Goal: Entertainment & Leisure: Consume media (video, audio)

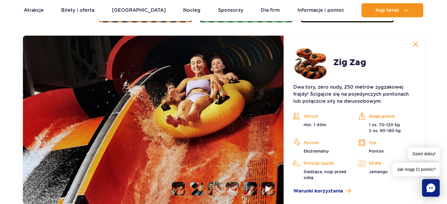
click at [268, 184] on li at bounding box center [268, 188] width 13 height 13
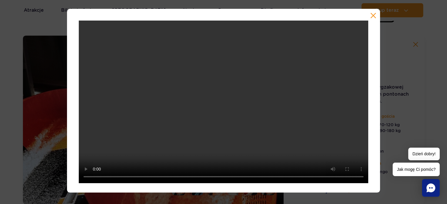
click at [267, 183] on div at bounding box center [223, 101] width 313 height 184
click at [248, 111] on video at bounding box center [224, 102] width 290 height 163
drag, startPoint x: 248, startPoint y: 111, endPoint x: 224, endPoint y: 105, distance: 24.4
click at [224, 105] on video at bounding box center [224, 102] width 290 height 163
drag, startPoint x: 224, startPoint y: 105, endPoint x: 213, endPoint y: 102, distance: 11.5
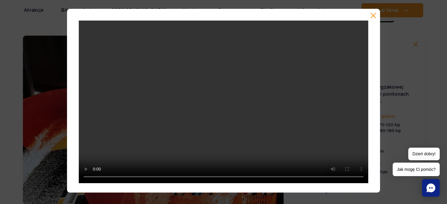
click at [213, 102] on video at bounding box center [224, 102] width 290 height 163
click at [181, 76] on video at bounding box center [224, 102] width 290 height 163
click at [183, 81] on video at bounding box center [224, 102] width 290 height 163
